Goal: Task Accomplishment & Management: Use online tool/utility

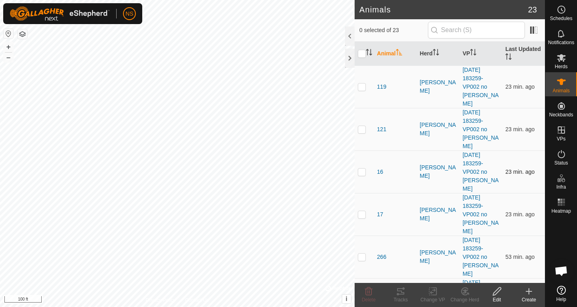
scroll to position [487, 0]
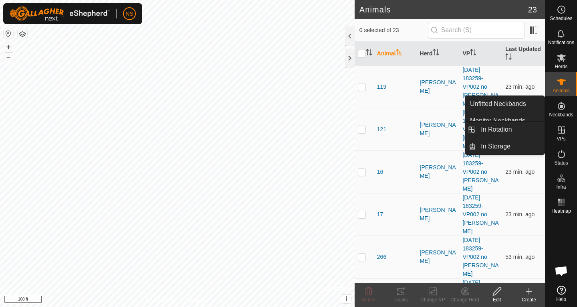
click at [559, 127] on icon at bounding box center [562, 130] width 10 height 10
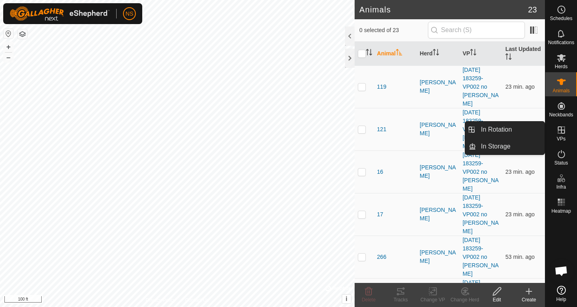
click at [507, 127] on link "In Rotation" at bounding box center [510, 129] width 69 height 16
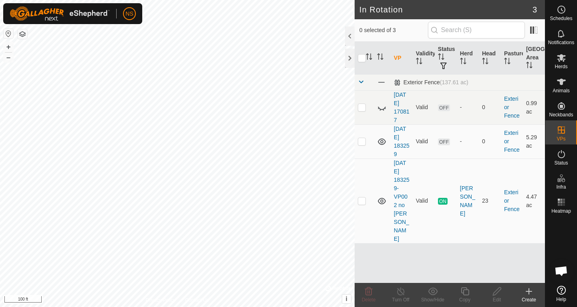
click at [529, 294] on icon at bounding box center [529, 291] width 0 height 6
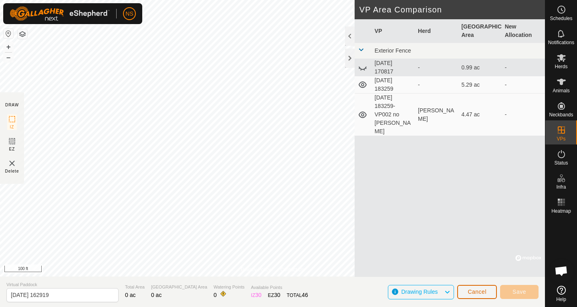
click at [482, 293] on span "Cancel" at bounding box center [477, 291] width 19 height 6
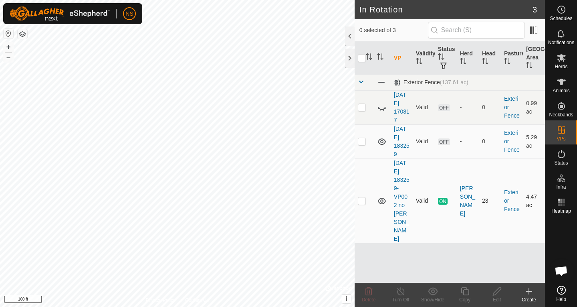
click at [361, 197] on p-checkbox at bounding box center [362, 200] width 8 height 6
checkbox input "false"
click at [361, 143] on p-checkbox at bounding box center [362, 141] width 8 height 6
checkbox input "true"
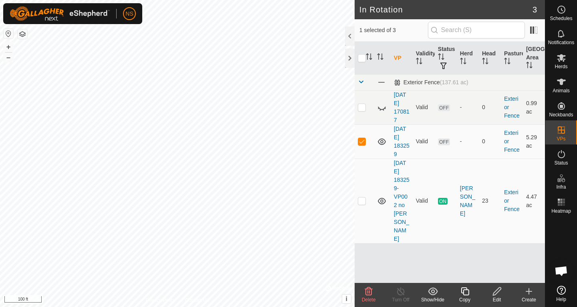
click at [463, 293] on icon at bounding box center [465, 291] width 10 height 10
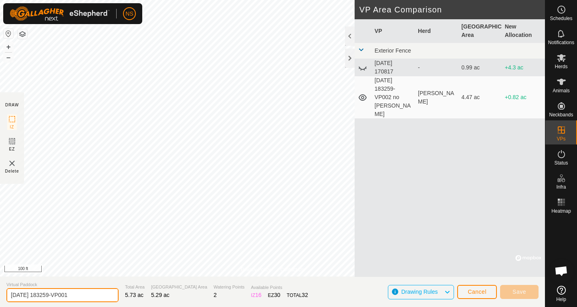
click at [92, 293] on input "[DATE] 183259-VP001" at bounding box center [62, 295] width 112 height 14
type input "[DATE] 183259-VP003"
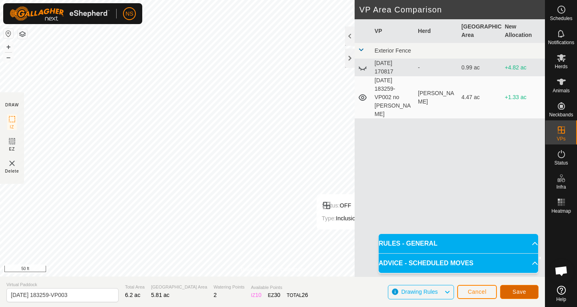
click at [509, 291] on button "Save" at bounding box center [519, 292] width 38 height 14
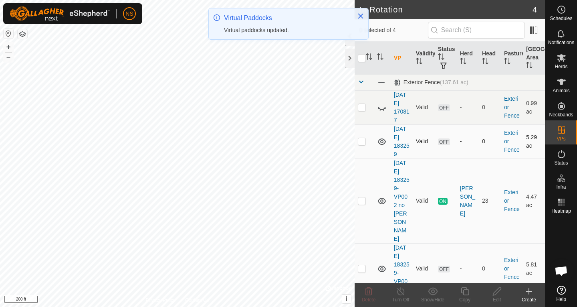
click at [384, 143] on icon at bounding box center [382, 142] width 10 height 10
click at [382, 198] on icon at bounding box center [382, 201] width 8 height 6
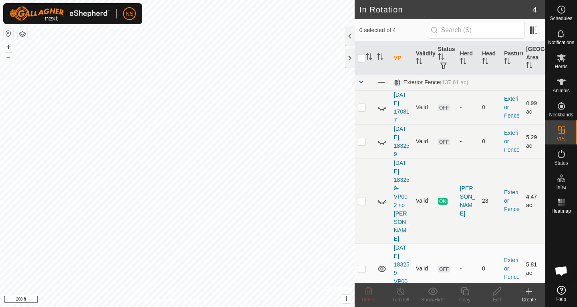
click at [364, 265] on p-checkbox at bounding box center [362, 268] width 8 height 6
checkbox input "false"
click at [559, 85] on icon at bounding box center [562, 82] width 10 height 10
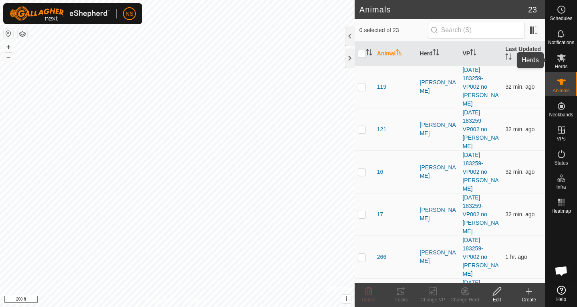
click at [562, 58] on icon at bounding box center [561, 58] width 9 height 8
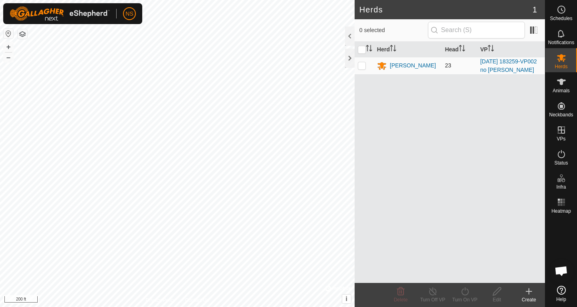
click at [365, 67] on p-checkbox at bounding box center [362, 65] width 8 height 6
checkbox input "true"
click at [463, 293] on icon at bounding box center [465, 291] width 10 height 10
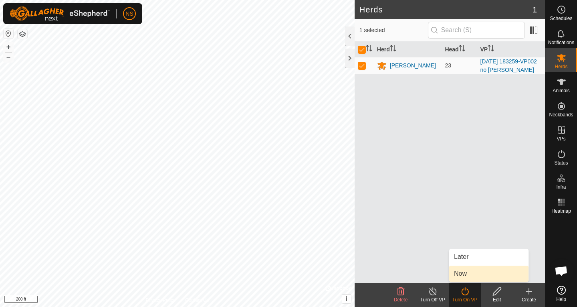
click at [463, 275] on link "Now" at bounding box center [488, 273] width 79 height 16
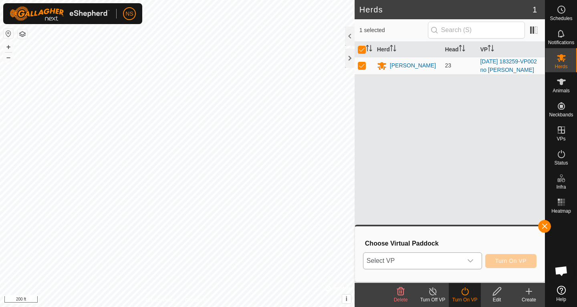
click at [470, 259] on icon "dropdown trigger" at bounding box center [470, 260] width 6 height 6
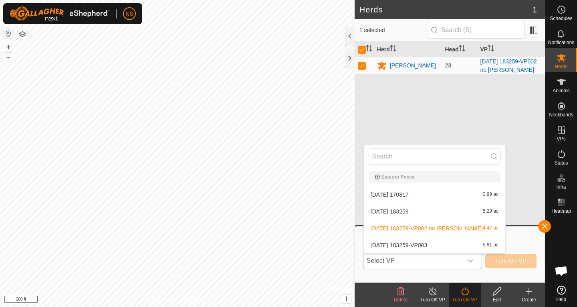
click at [426, 246] on li "[DATE] 183259-VP003 5.81 ac" at bounding box center [434, 245] width 141 height 16
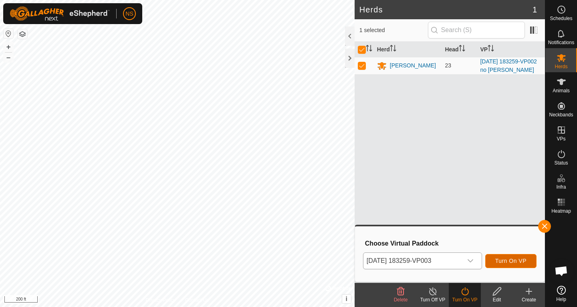
click at [509, 262] on span "Turn On VP" at bounding box center [510, 260] width 31 height 6
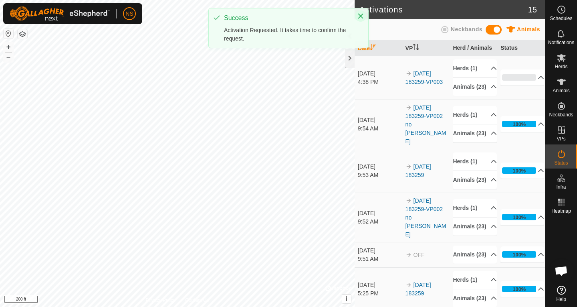
click at [362, 16] on icon "Close" at bounding box center [360, 16] width 5 height 5
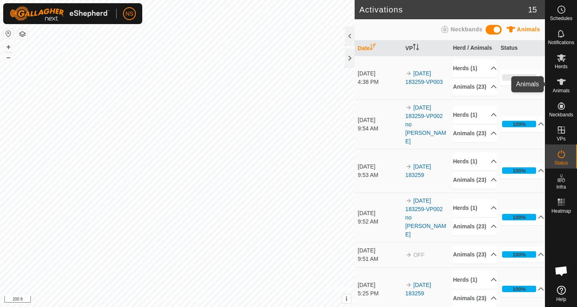
click at [564, 79] on icon at bounding box center [562, 82] width 10 height 10
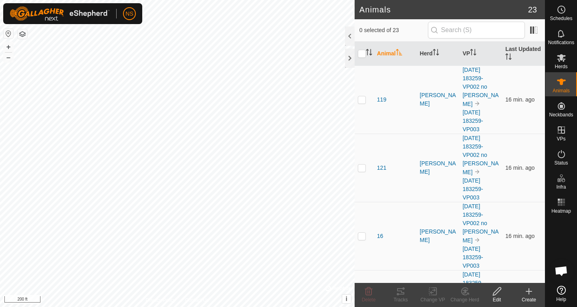
scroll to position [487, 0]
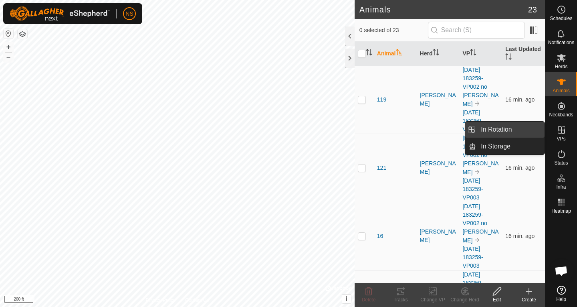
drag, startPoint x: 543, startPoint y: 133, endPoint x: 505, endPoint y: 127, distance: 38.8
click at [505, 127] on link "In Rotation" at bounding box center [510, 129] width 69 height 16
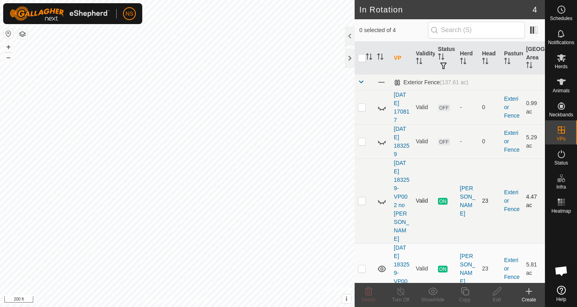
click at [384, 200] on icon at bounding box center [382, 201] width 8 height 3
click at [384, 196] on icon at bounding box center [382, 201] width 10 height 10
